Goal: Navigation & Orientation: Find specific page/section

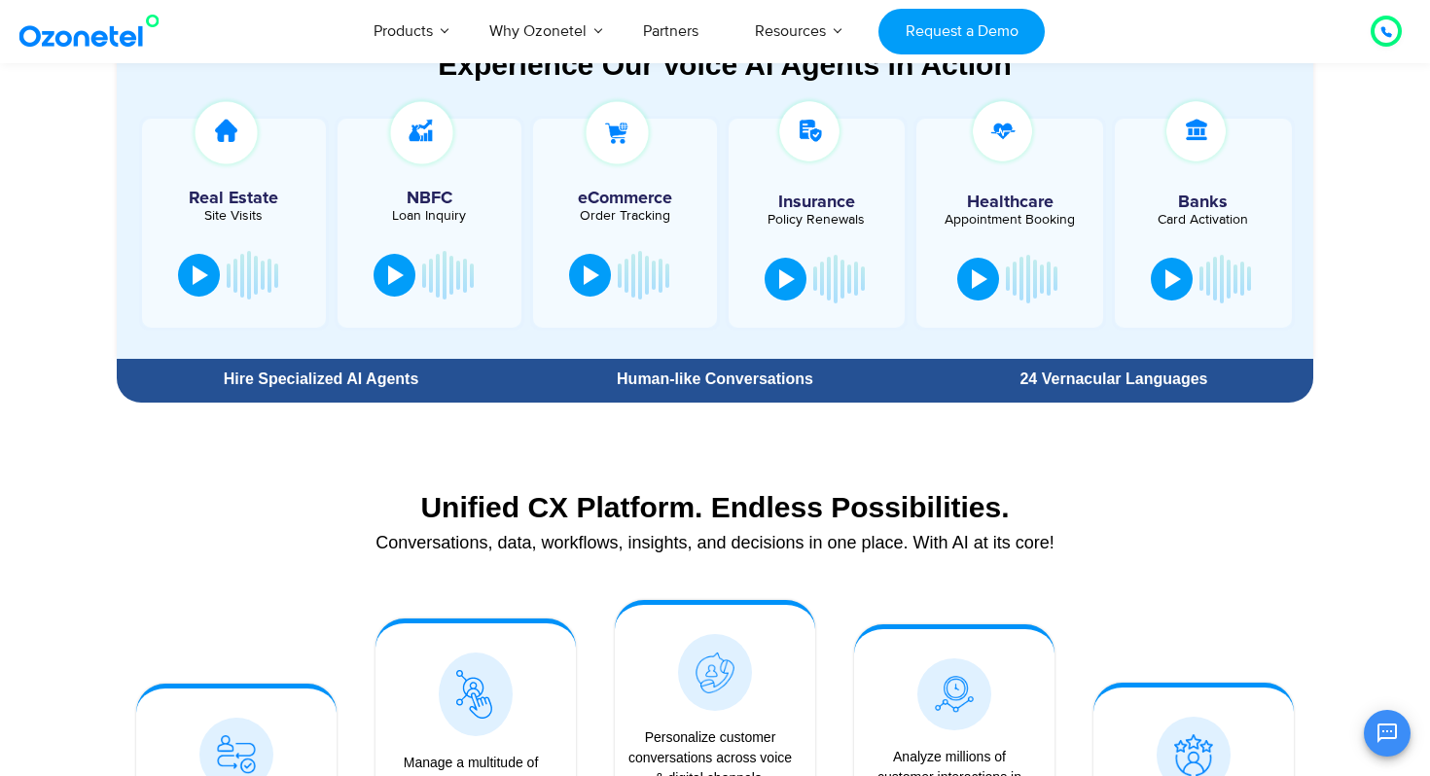
scroll to position [1061, 0]
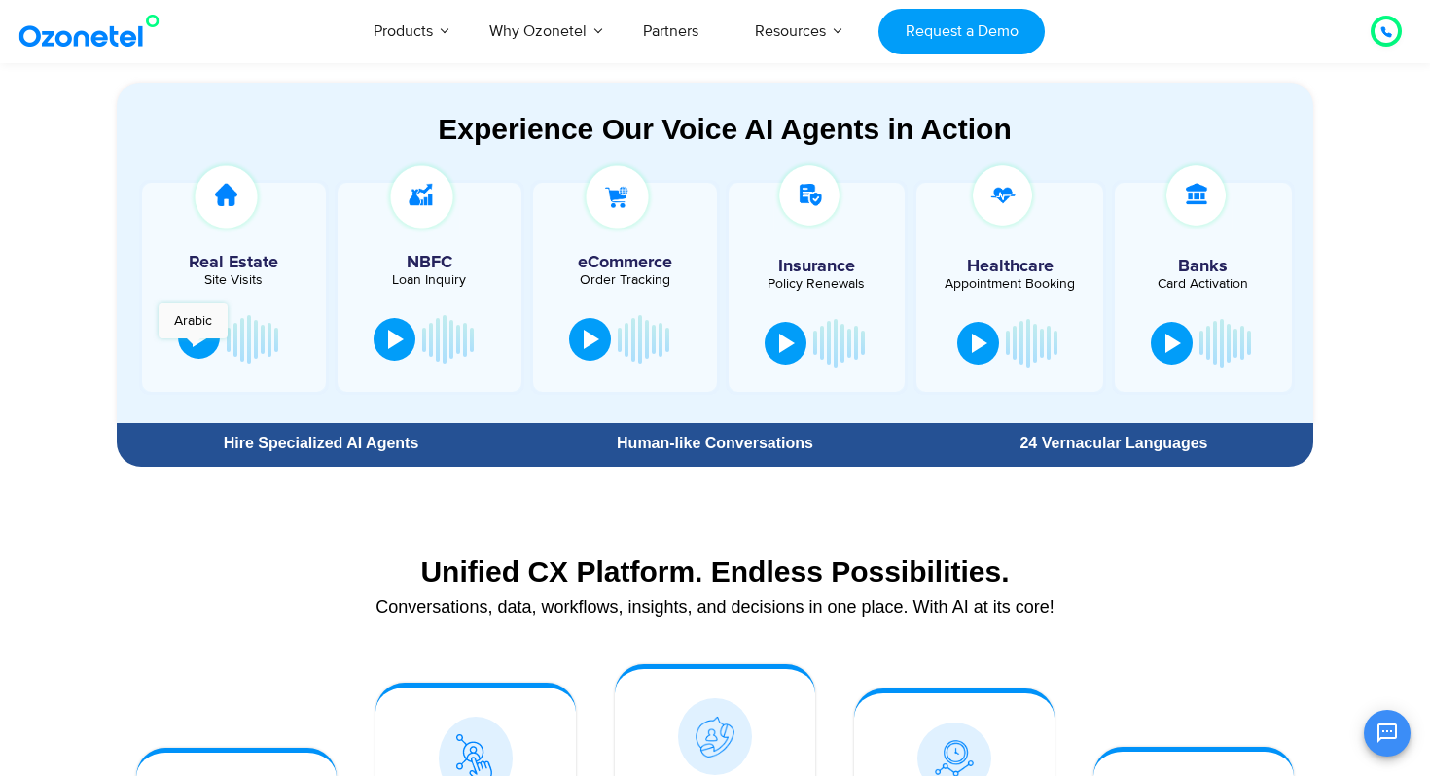
click at [193, 346] on div at bounding box center [201, 337] width 16 height 19
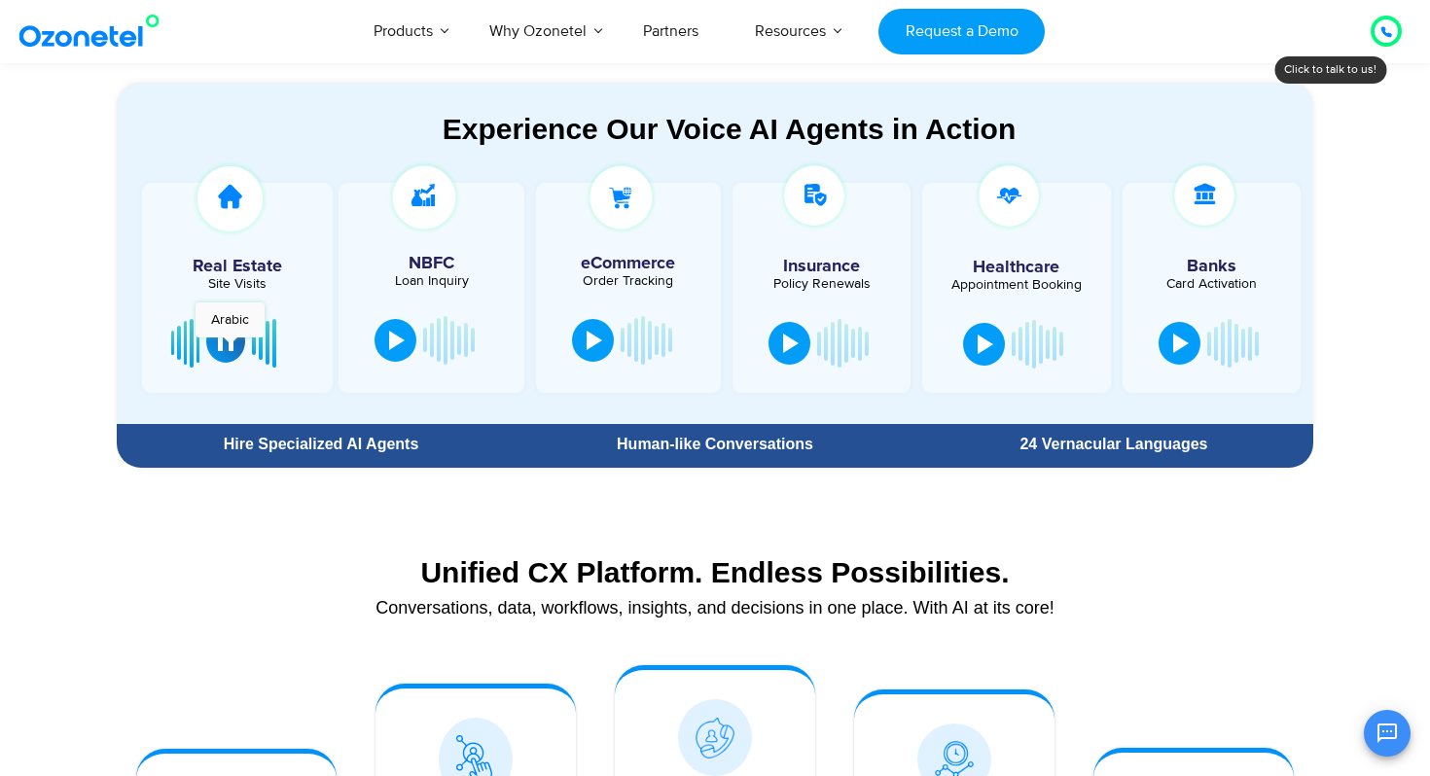
click at [230, 347] on div at bounding box center [226, 341] width 16 height 19
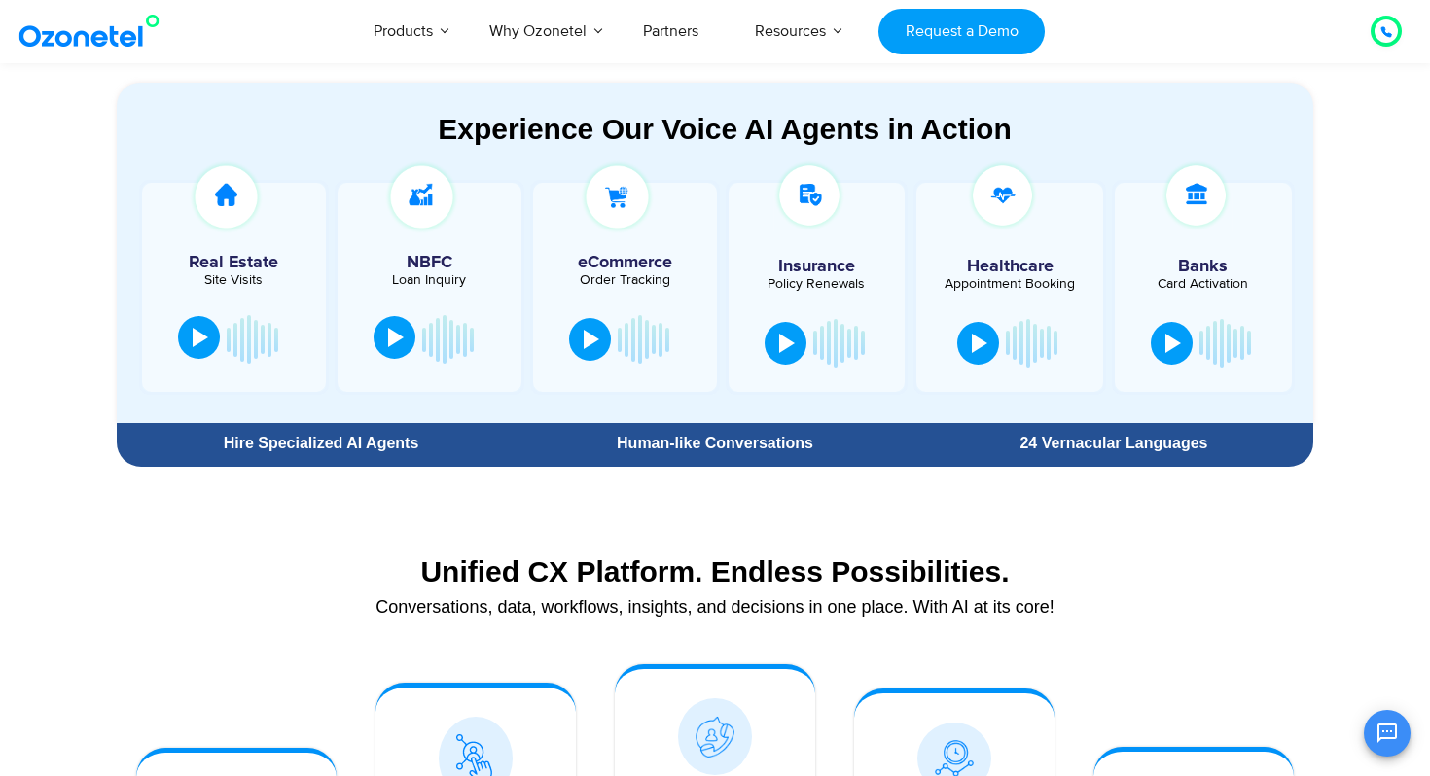
click at [396, 348] on button at bounding box center [395, 337] width 42 height 43
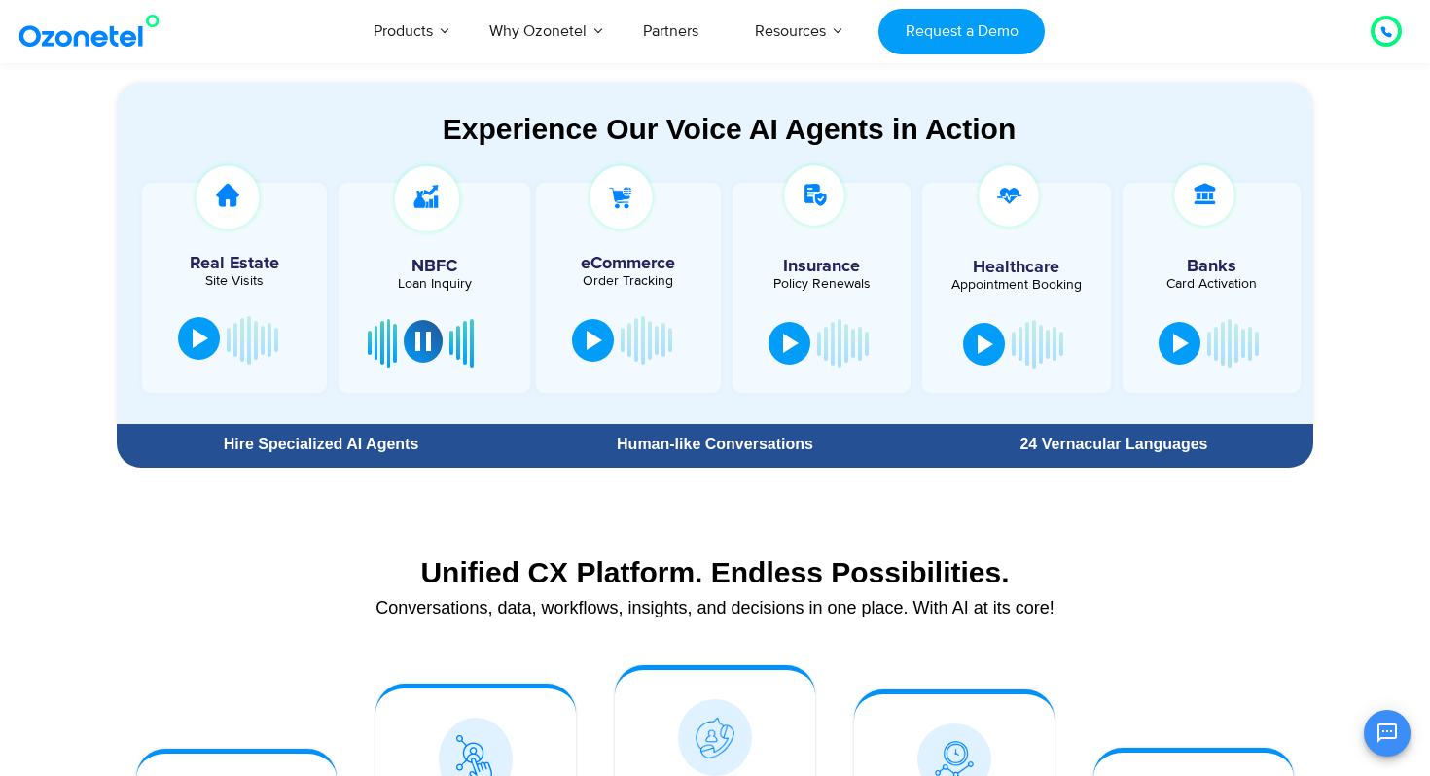
click at [425, 349] on div at bounding box center [423, 341] width 16 height 19
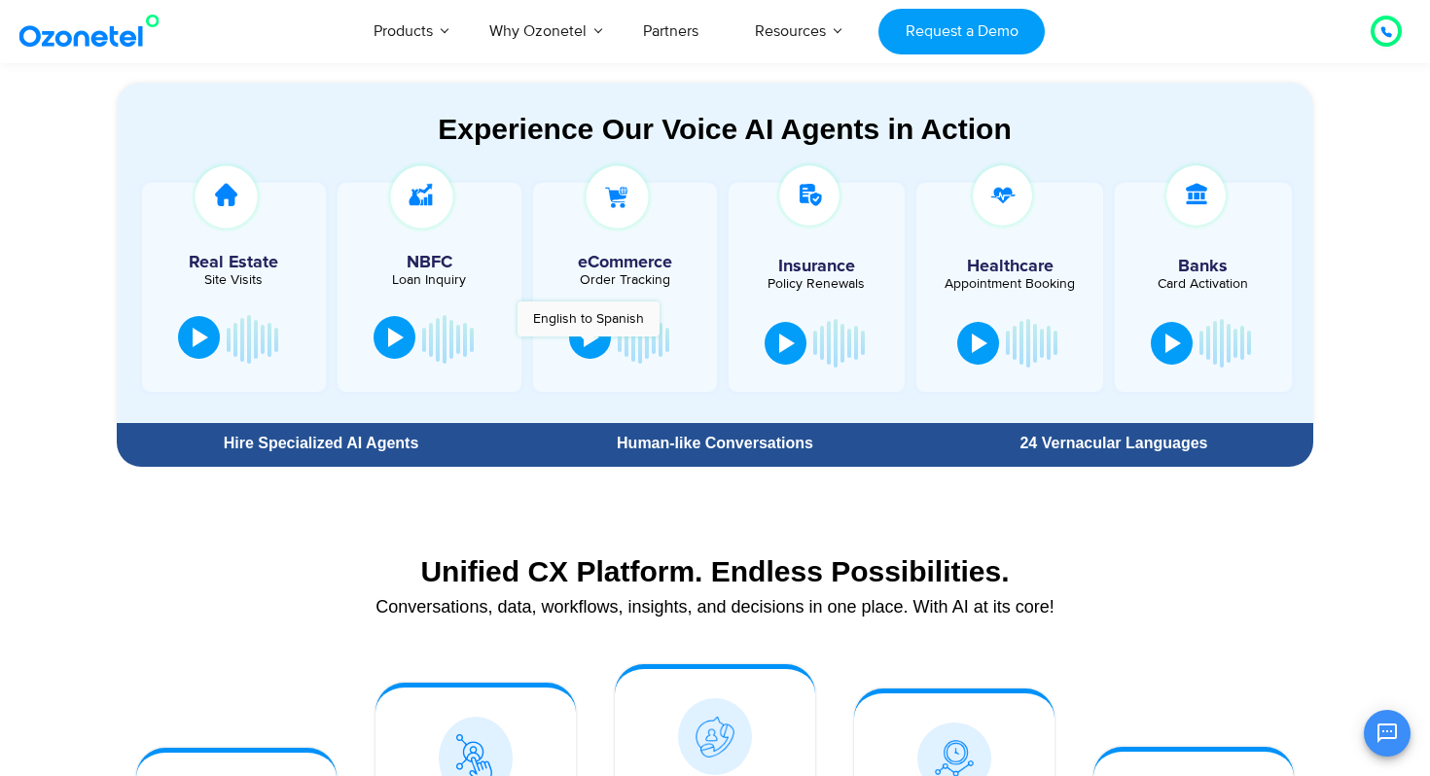
click at [588, 346] on div at bounding box center [592, 337] width 16 height 19
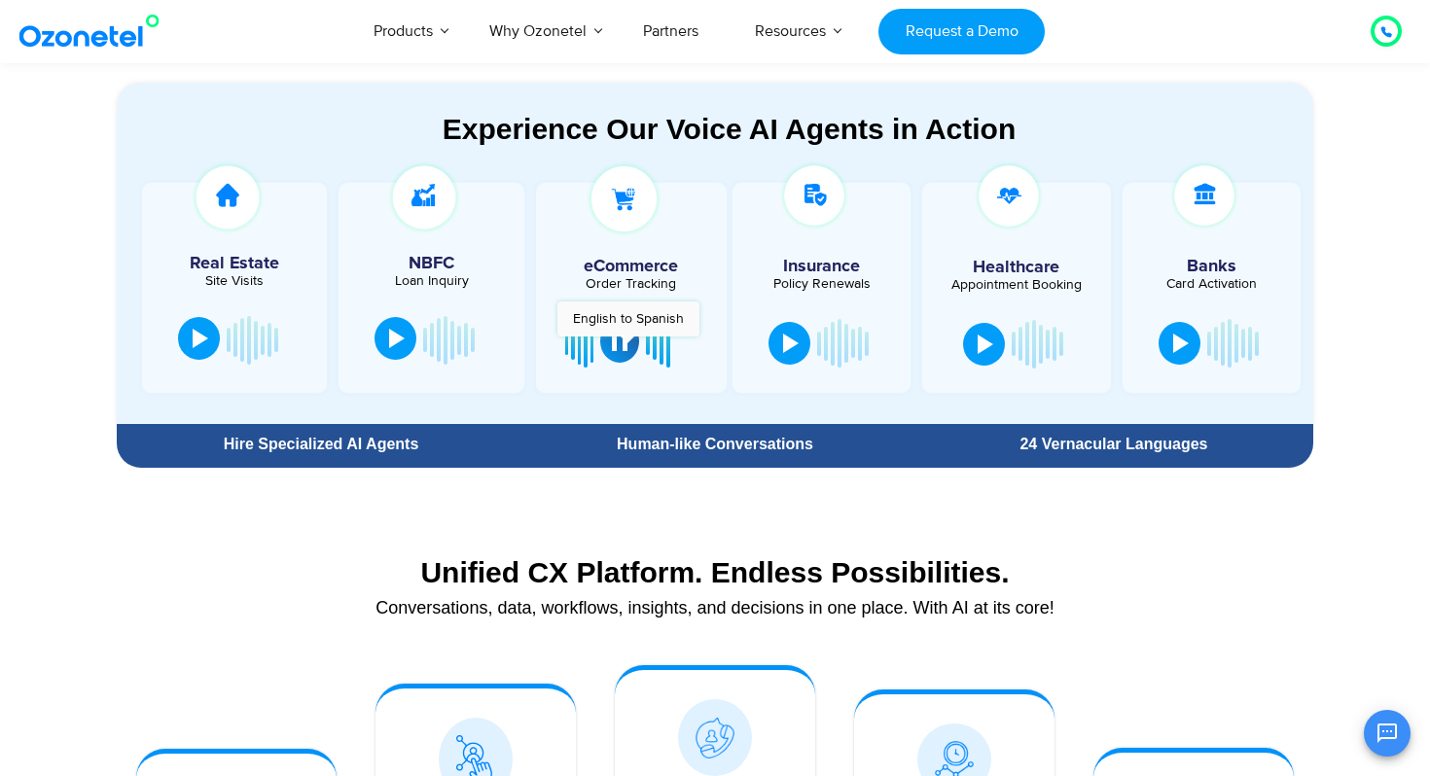
click at [627, 346] on button at bounding box center [619, 341] width 39 height 43
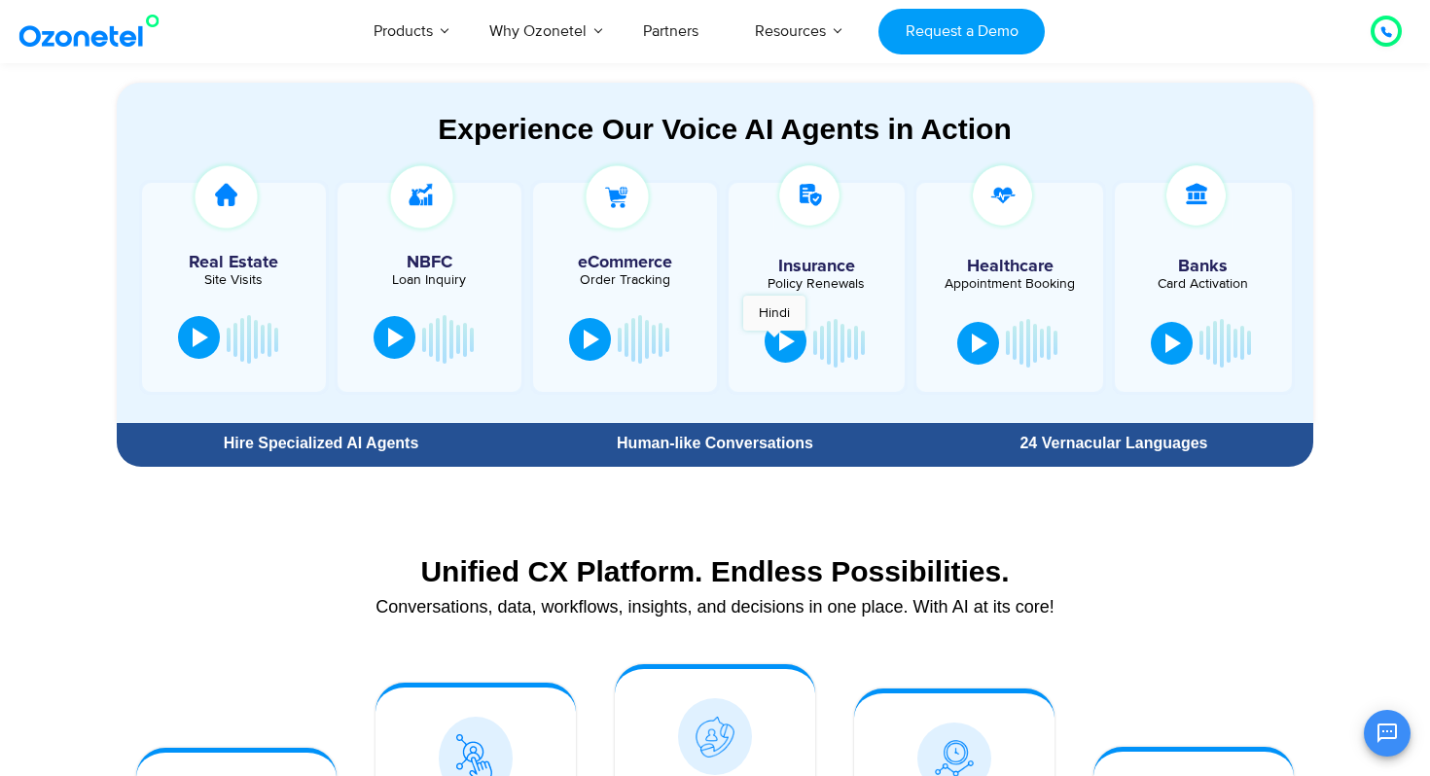
click at [775, 340] on button at bounding box center [786, 341] width 42 height 43
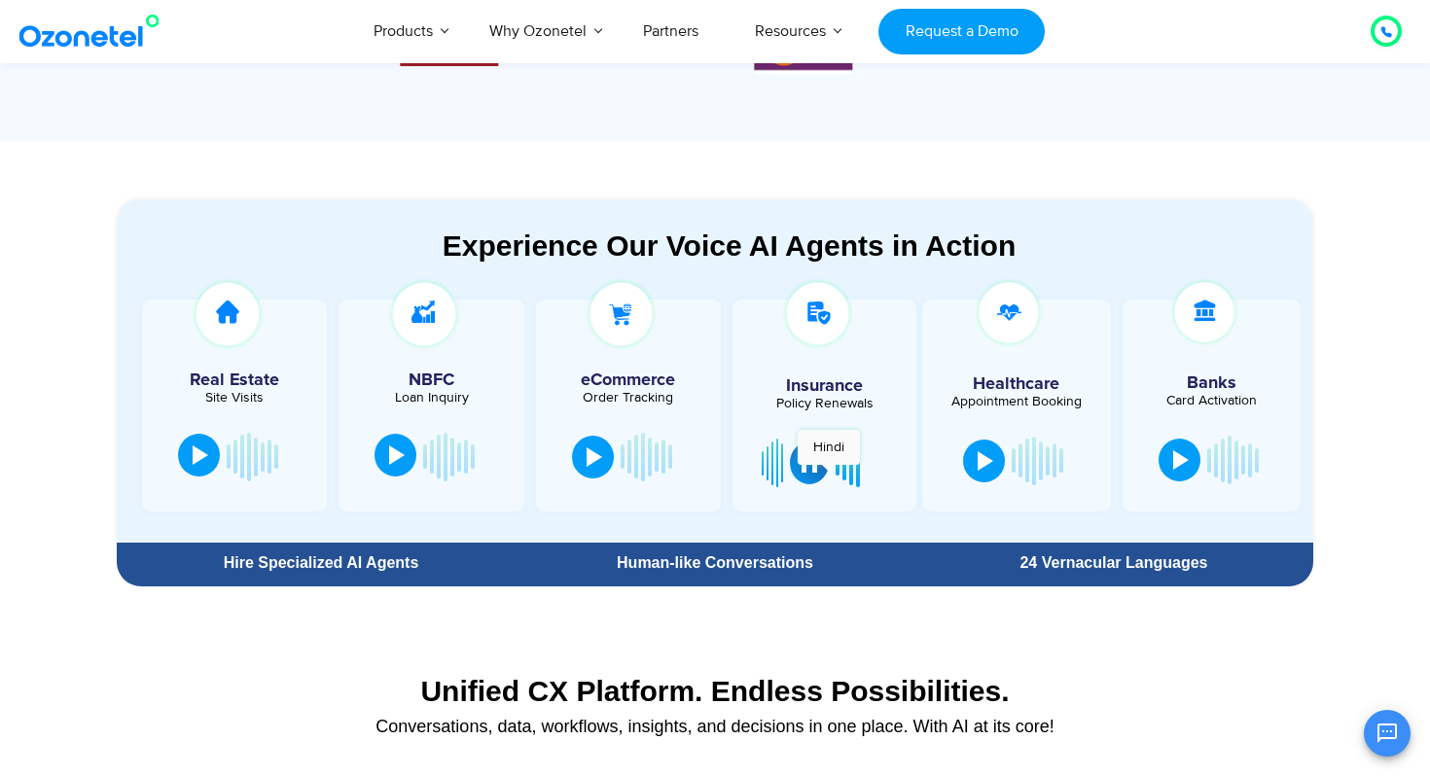
scroll to position [929, 0]
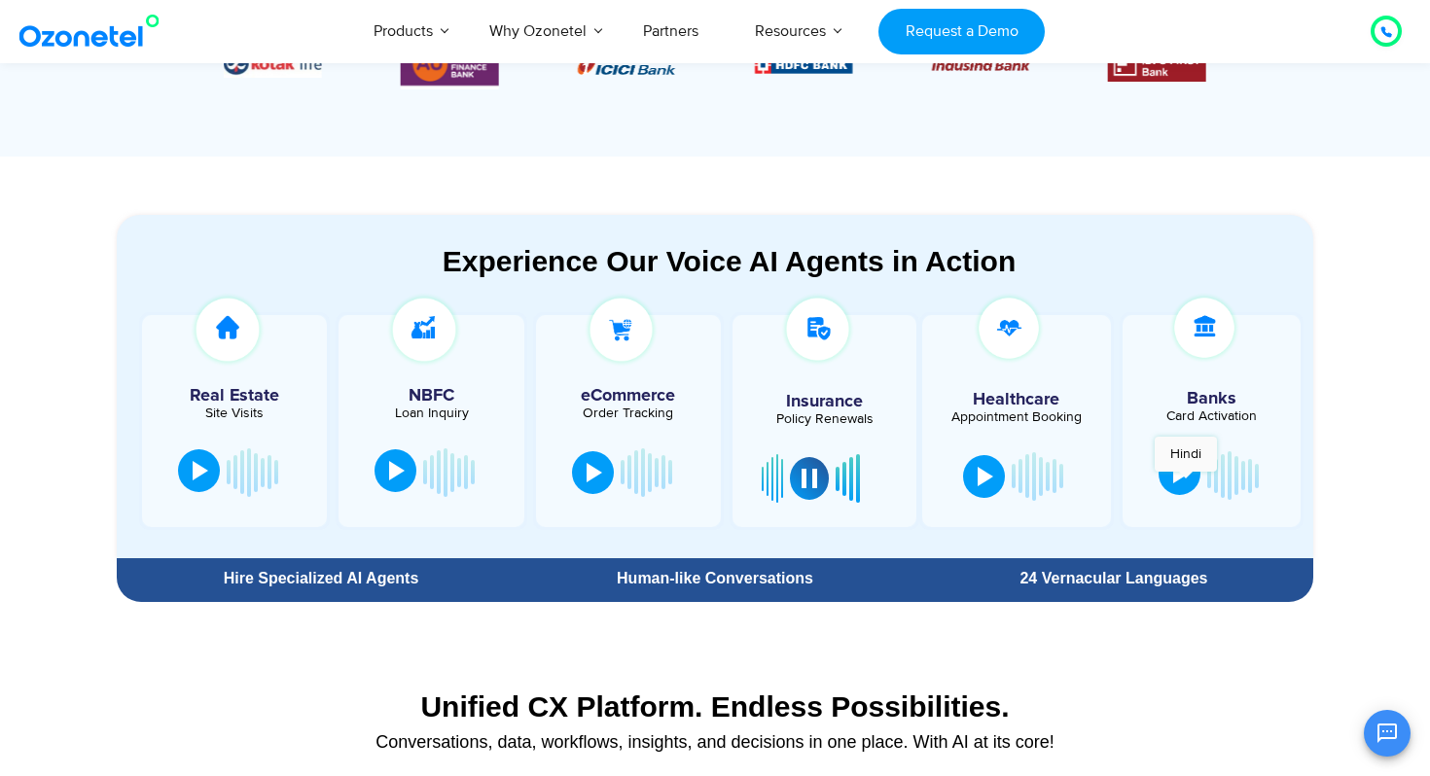
click at [1186, 481] on div at bounding box center [1181, 473] width 16 height 19
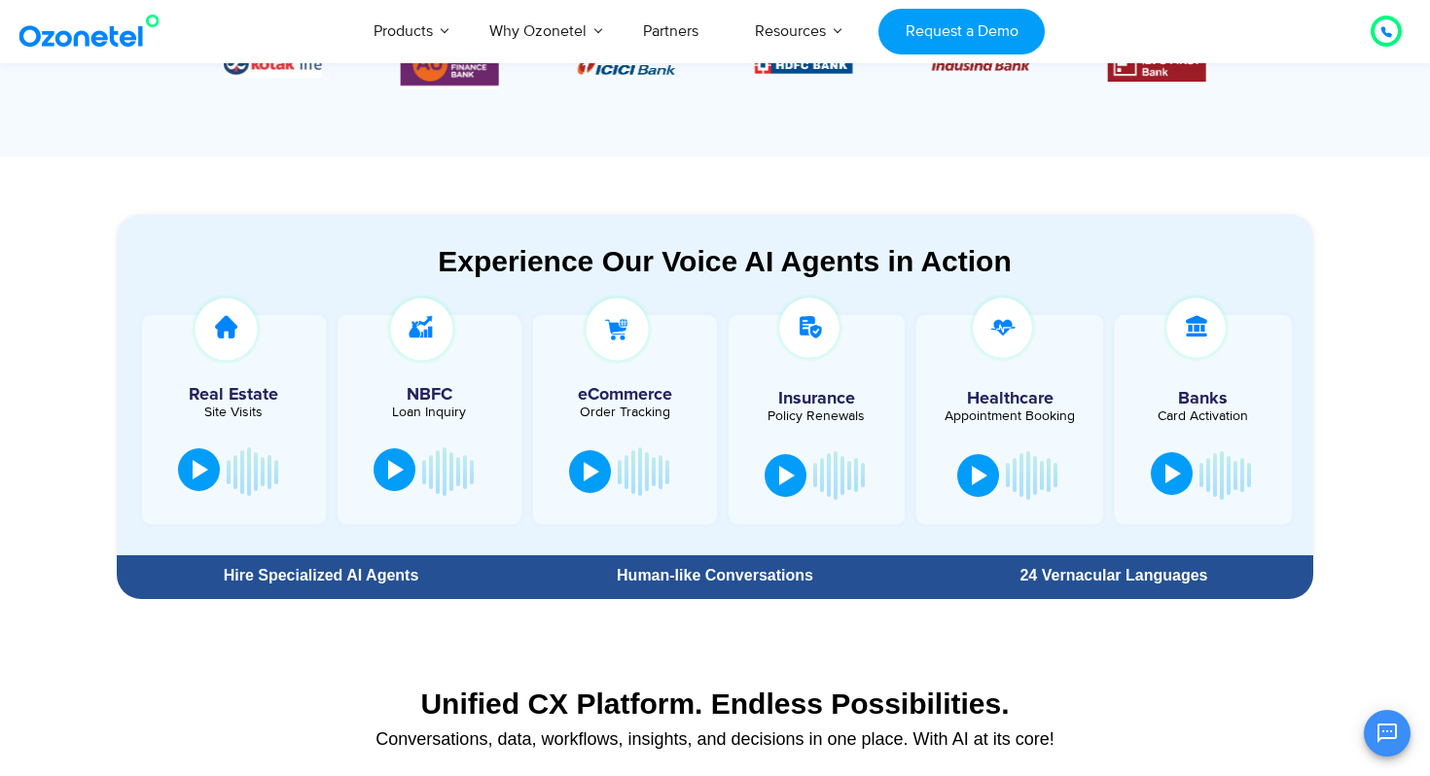
click at [1171, 476] on div at bounding box center [1173, 473] width 16 height 19
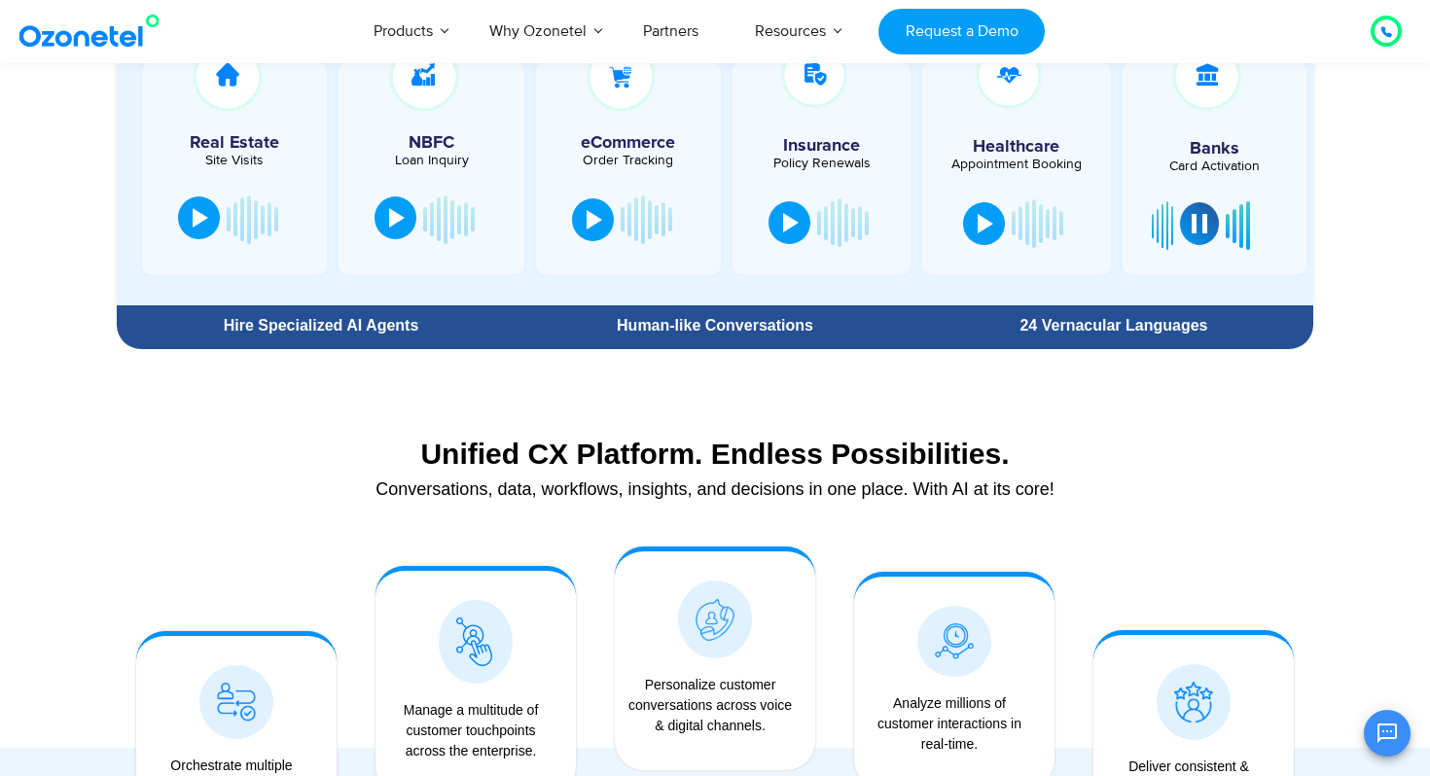
scroll to position [1156, 0]
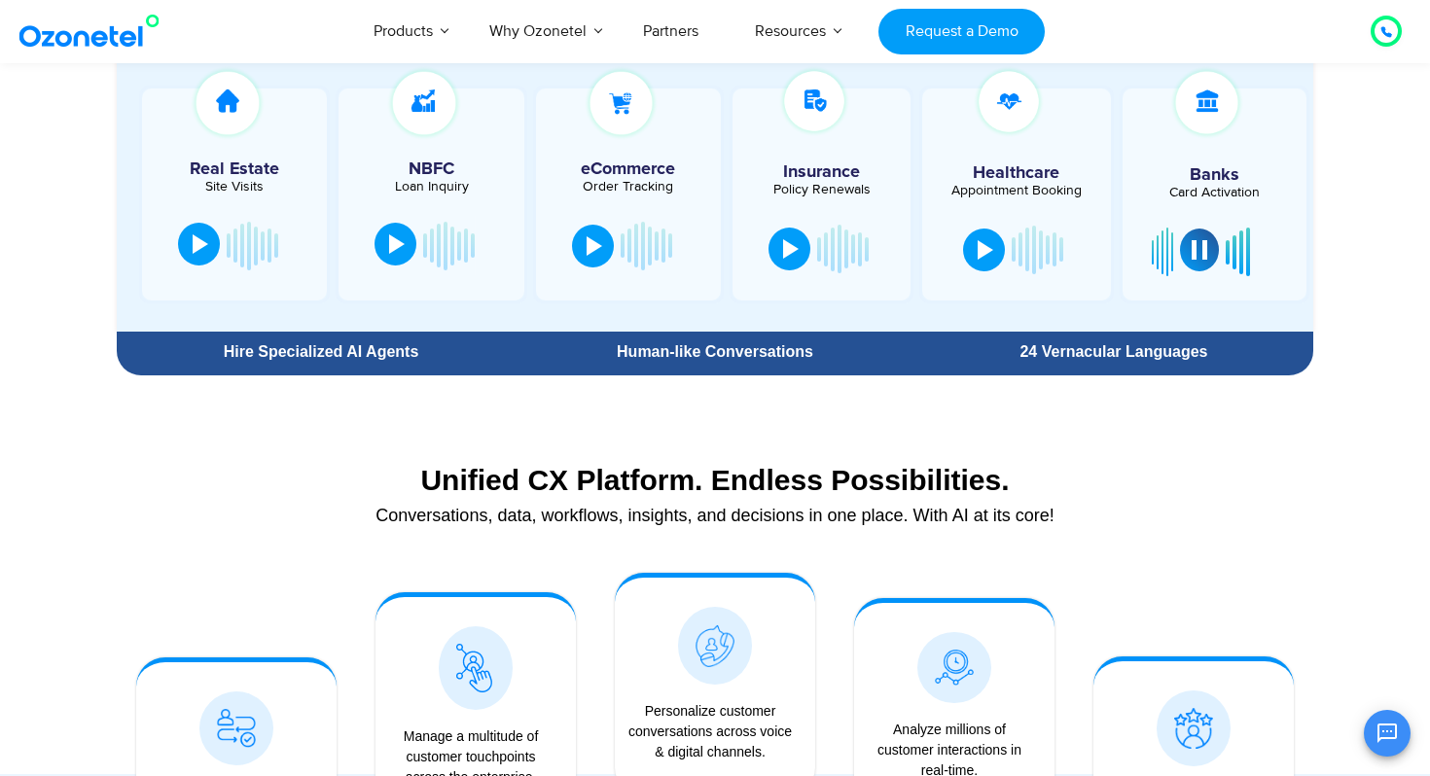
click at [1198, 258] on div at bounding box center [1200, 249] width 16 height 19
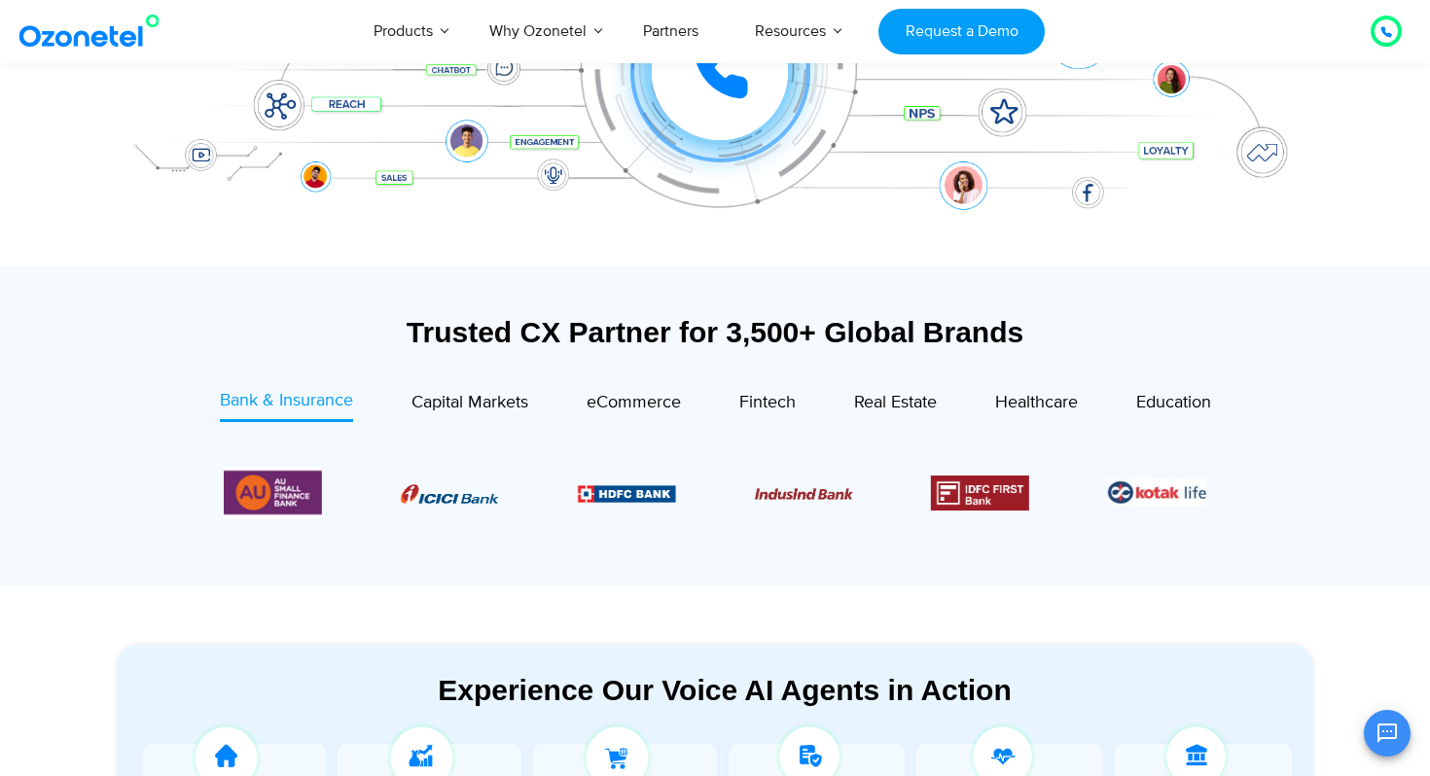
scroll to position [0, 0]
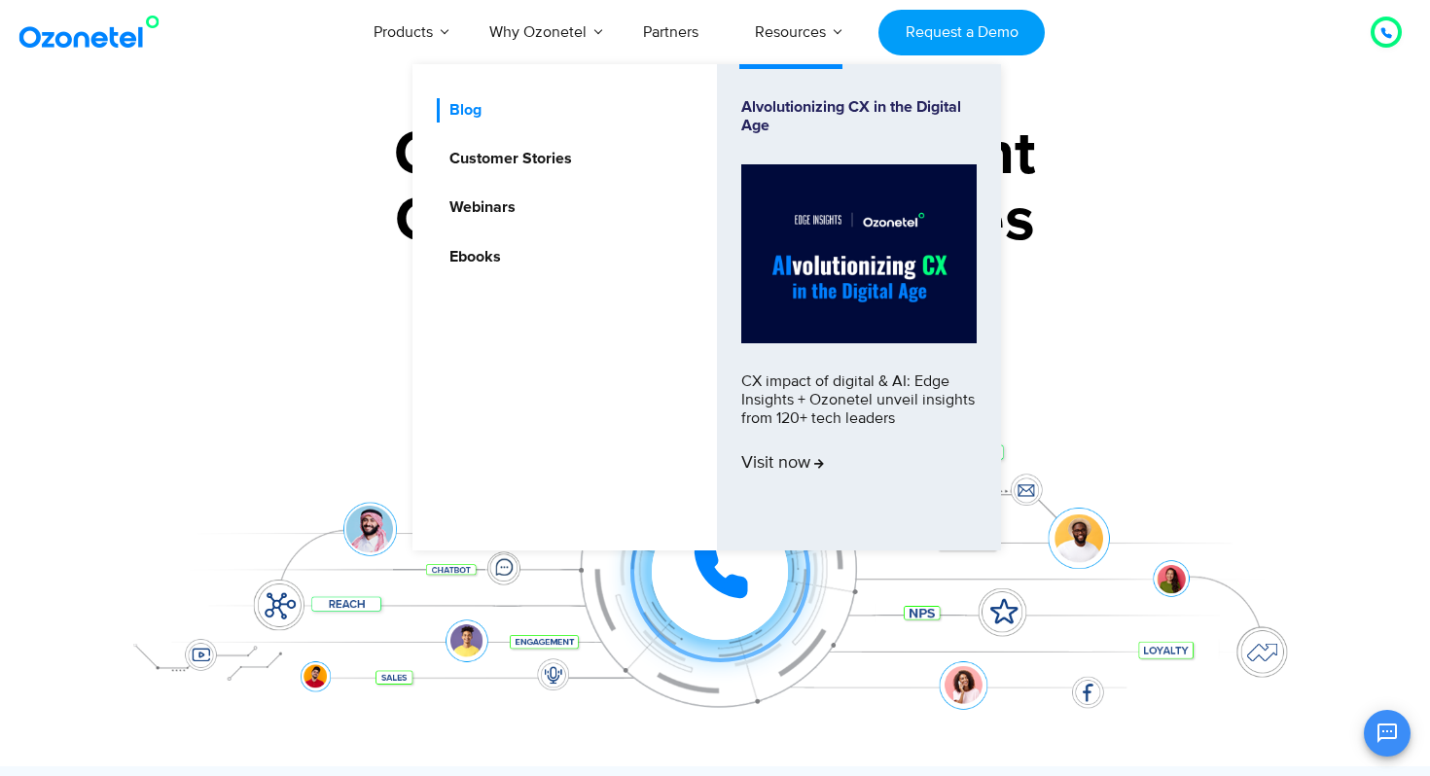
click at [463, 118] on link "Blog" at bounding box center [461, 110] width 48 height 24
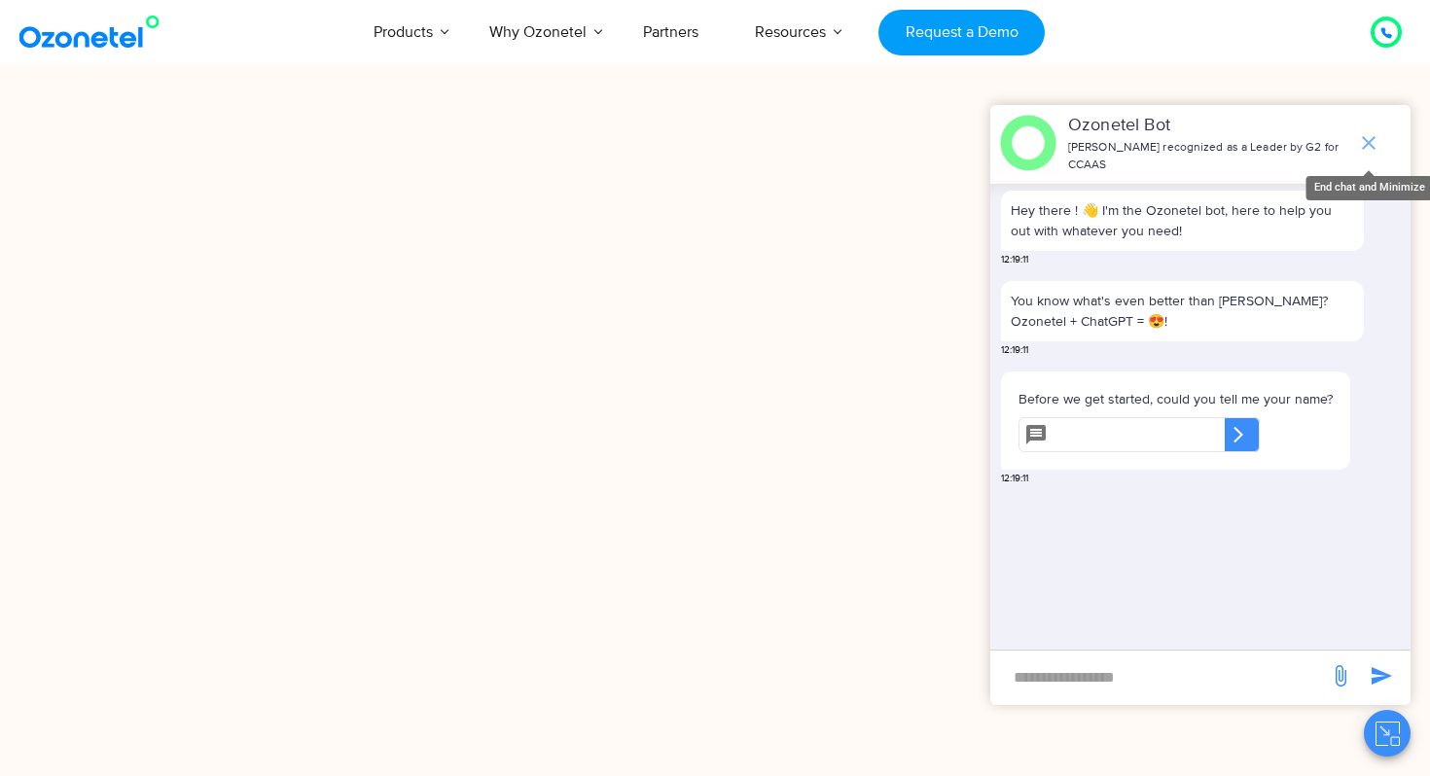
click at [1372, 145] on icon "end chat or minimize" at bounding box center [1368, 142] width 23 height 23
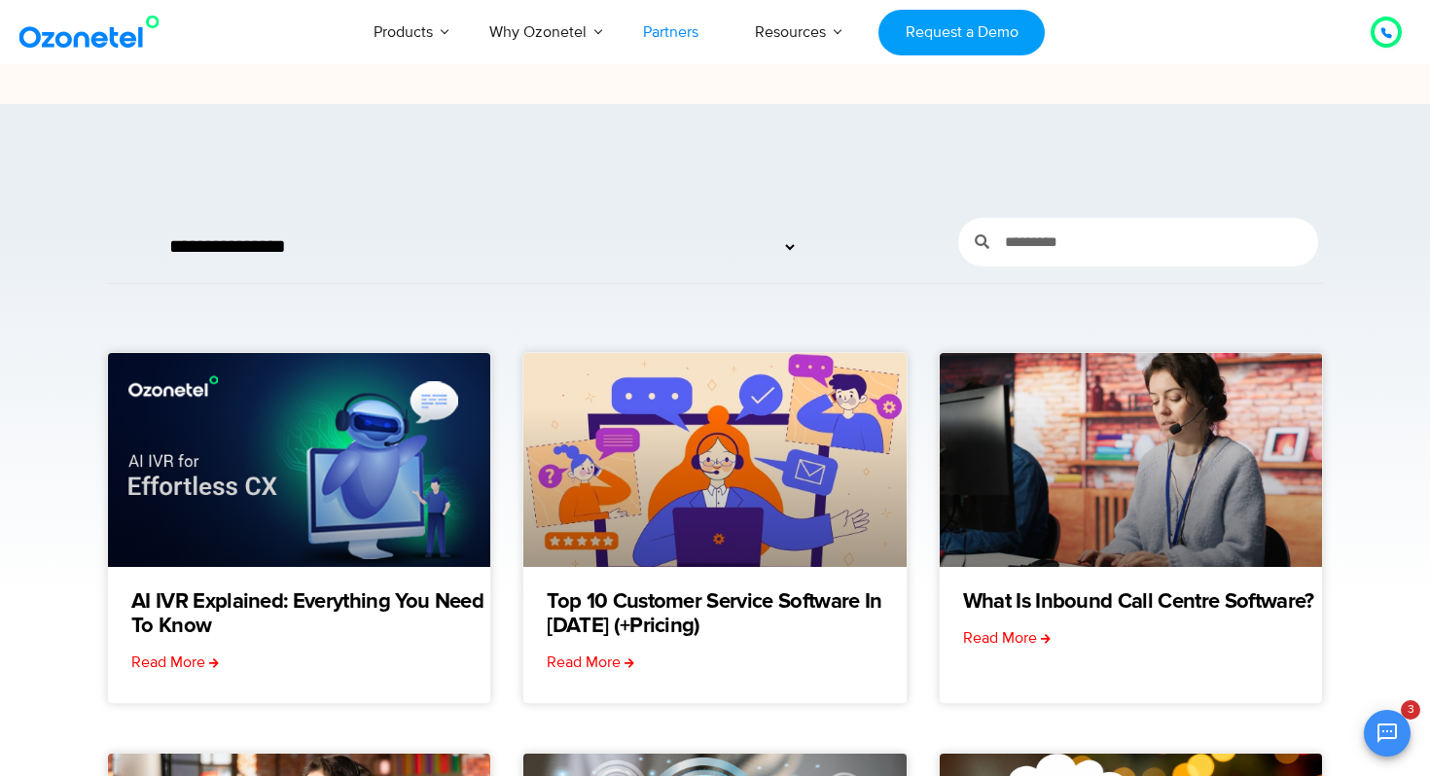
scroll to position [90, 0]
